Goal: Communication & Community: Answer question/provide support

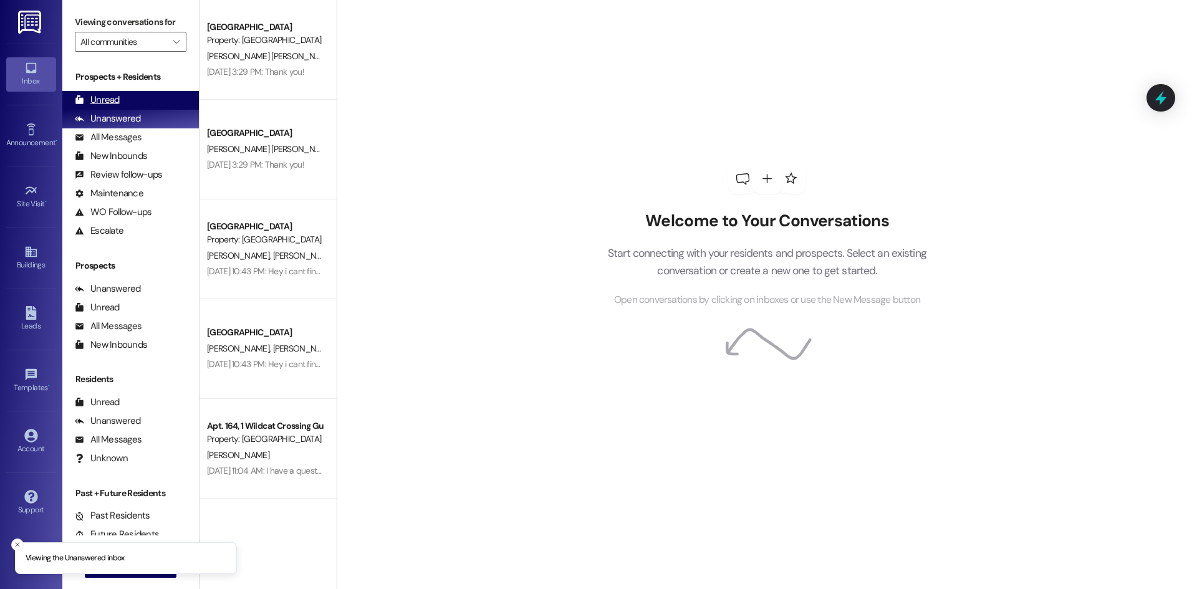
click at [143, 97] on div "Unread (0)" at bounding box center [130, 100] width 136 height 19
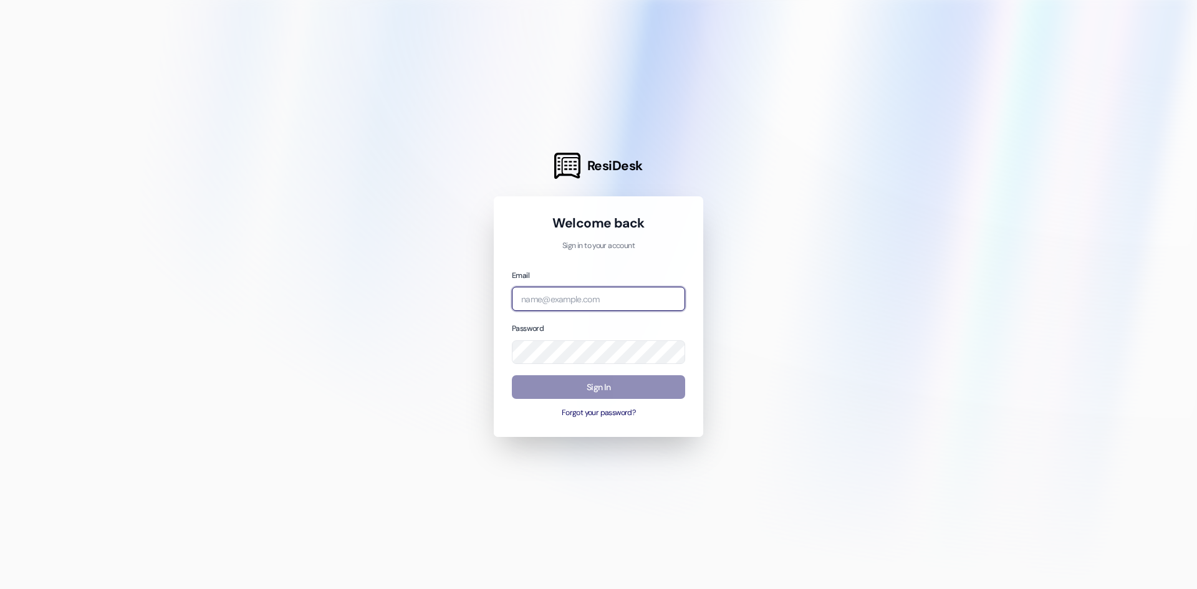
type input "Leasing.WildcatCrossing@redstoneresidential.com"
click at [581, 389] on button "Sign In" at bounding box center [598, 387] width 173 height 24
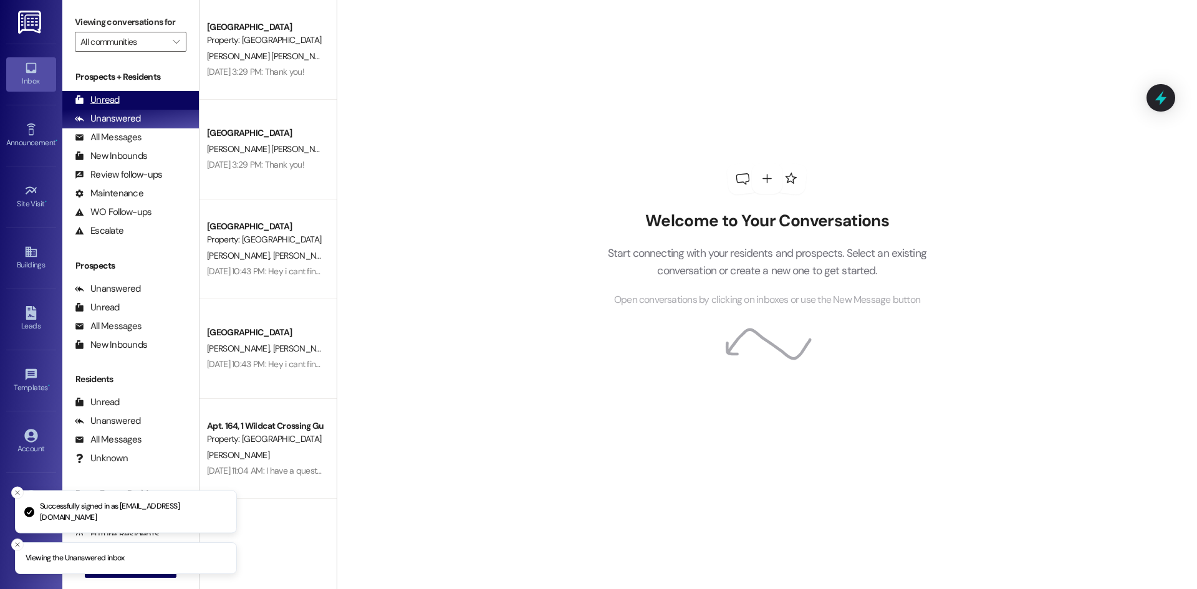
click at [146, 104] on div "Unread (0)" at bounding box center [130, 100] width 136 height 19
